Goal: Transaction & Acquisition: Purchase product/service

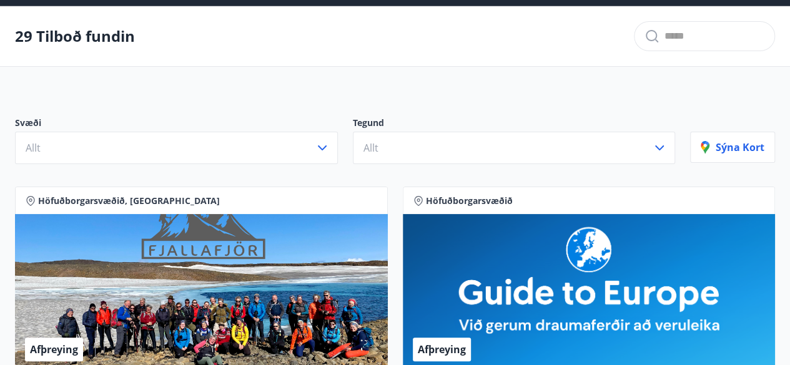
scroll to position [62, 0]
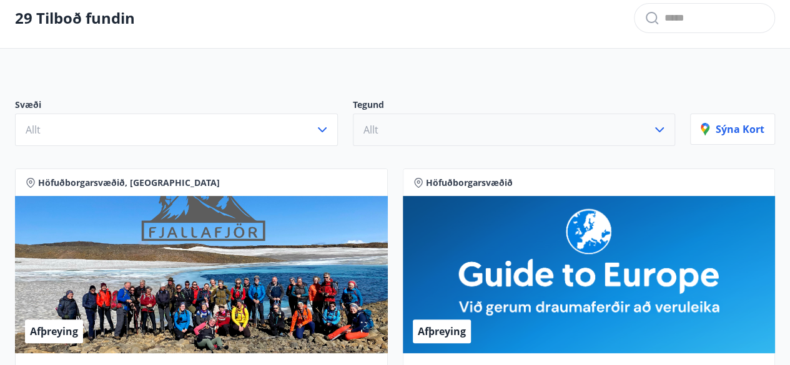
click at [435, 134] on button "Allt" at bounding box center [514, 130] width 323 height 32
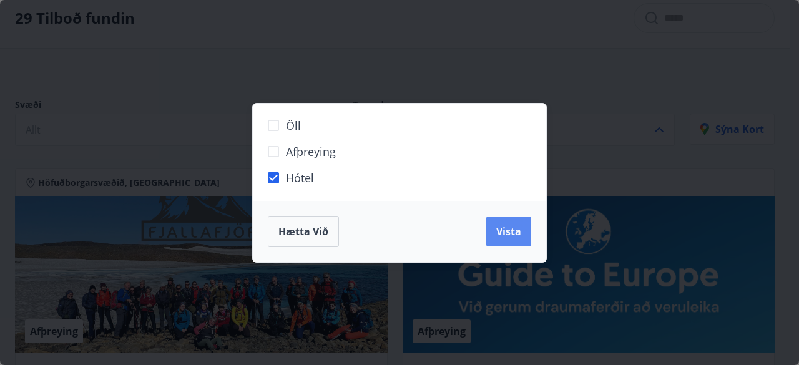
click at [513, 233] on span "Vista" at bounding box center [509, 232] width 25 height 14
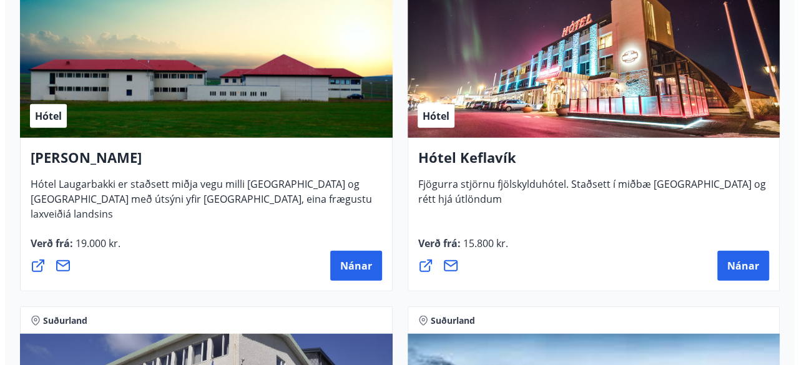
scroll to position [3860, 0]
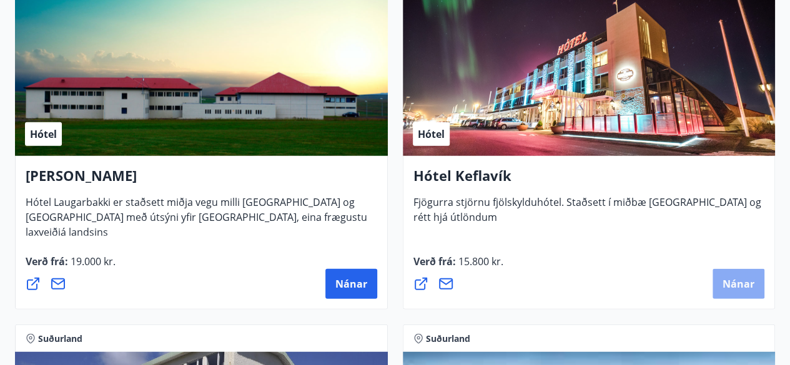
click at [737, 282] on span "Nánar" at bounding box center [739, 284] width 32 height 14
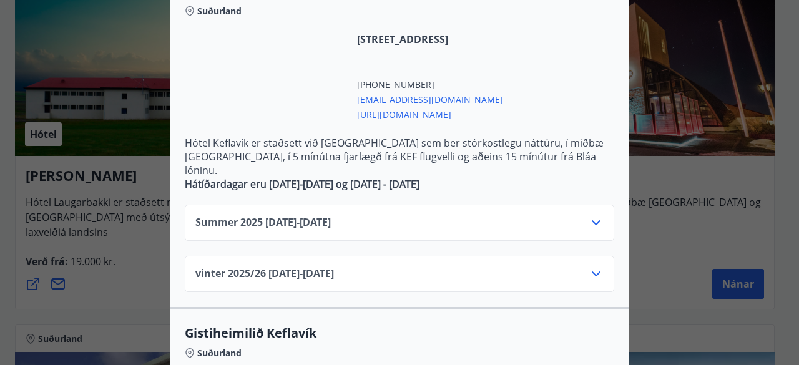
scroll to position [375, 0]
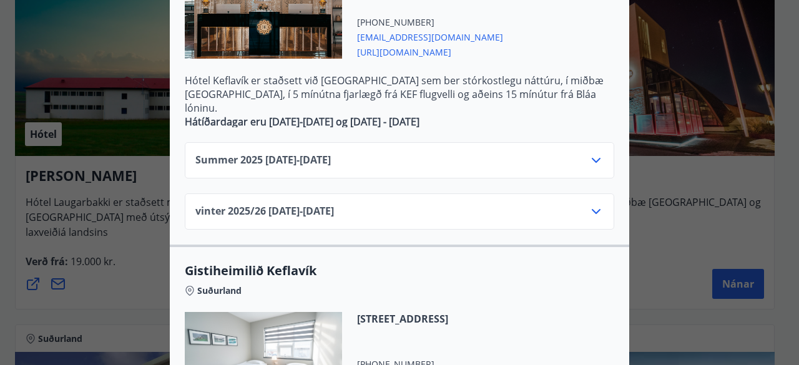
click at [592, 153] on icon at bounding box center [596, 160] width 15 height 15
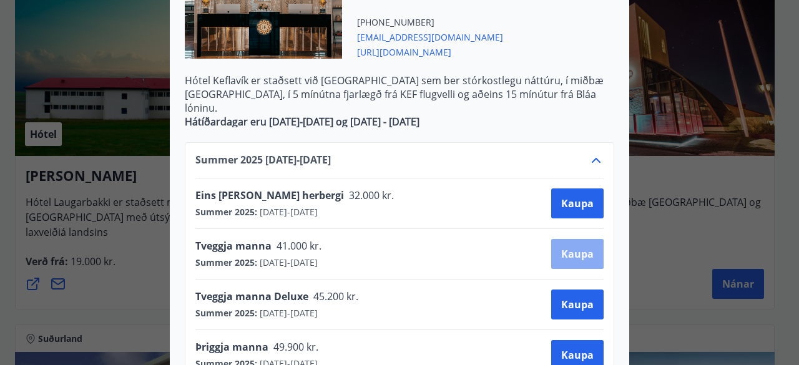
click at [562, 247] on span "Kaupa" at bounding box center [578, 254] width 32 height 14
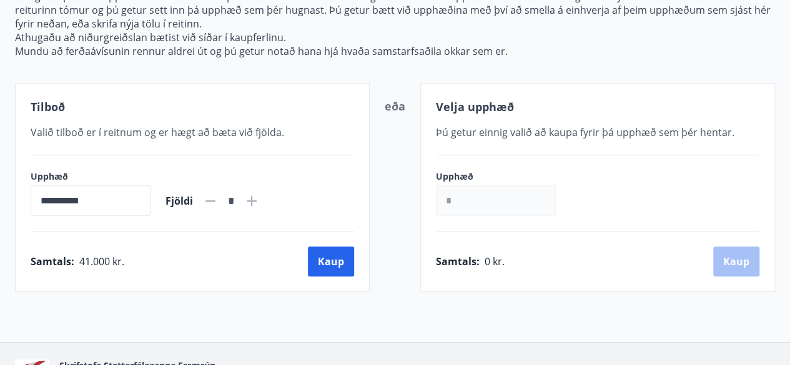
scroll to position [186, 0]
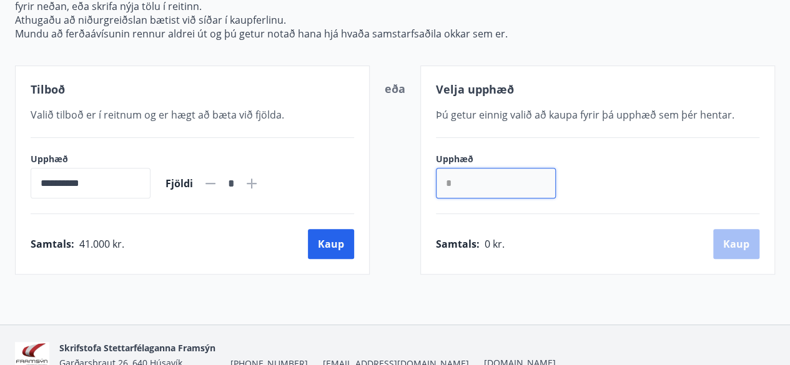
click at [552, 184] on input "*" at bounding box center [496, 183] width 120 height 31
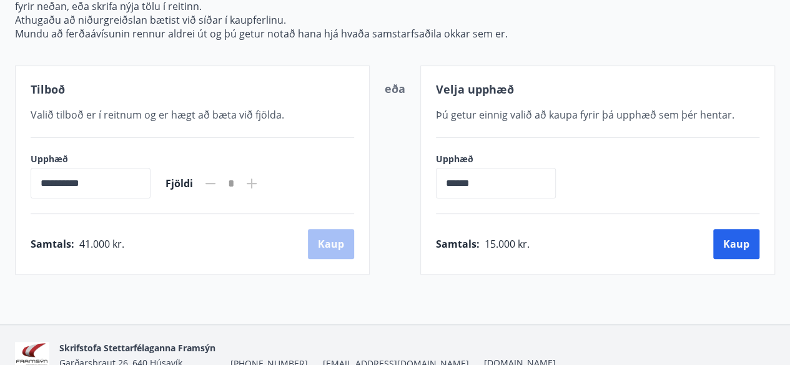
click at [675, 302] on div "**********" at bounding box center [395, 95] width 790 height 460
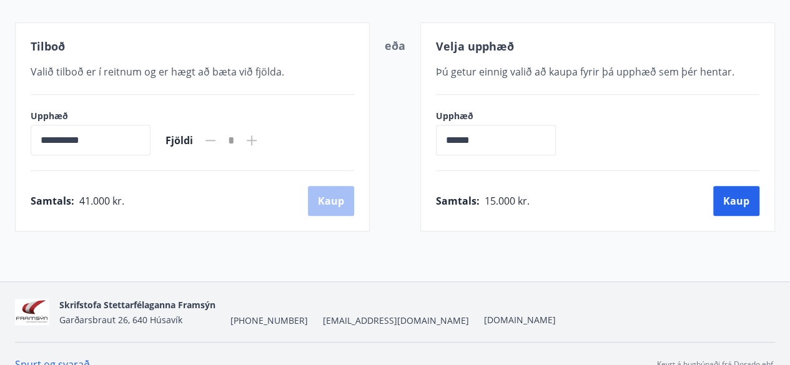
scroll to position [248, 0]
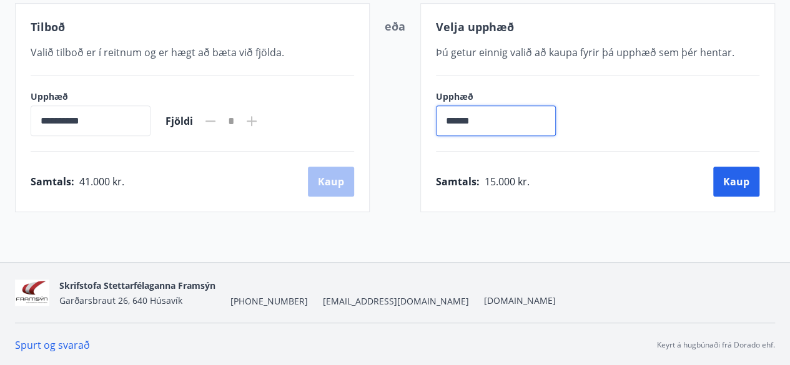
click at [501, 119] on input "******" at bounding box center [496, 121] width 120 height 31
type input "*"
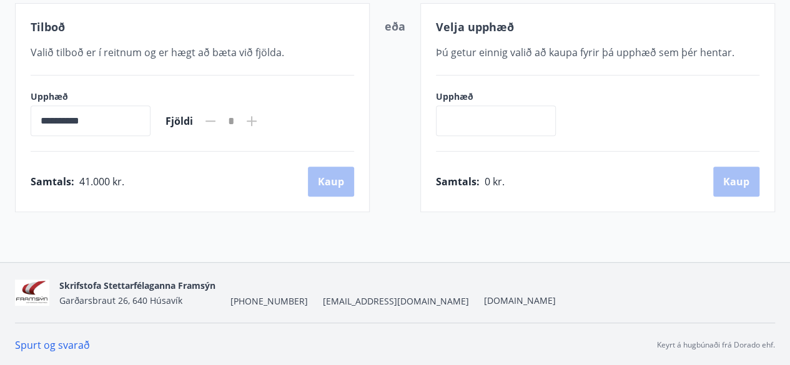
click at [410, 229] on div "**********" at bounding box center [395, 33] width 790 height 460
click at [344, 187] on div "Samtals : 41.000 kr. [GEOGRAPHIC_DATA]" at bounding box center [193, 182] width 324 height 30
click at [332, 181] on button "Kaup" at bounding box center [331, 182] width 46 height 30
